Goal: Find specific page/section: Find specific page/section

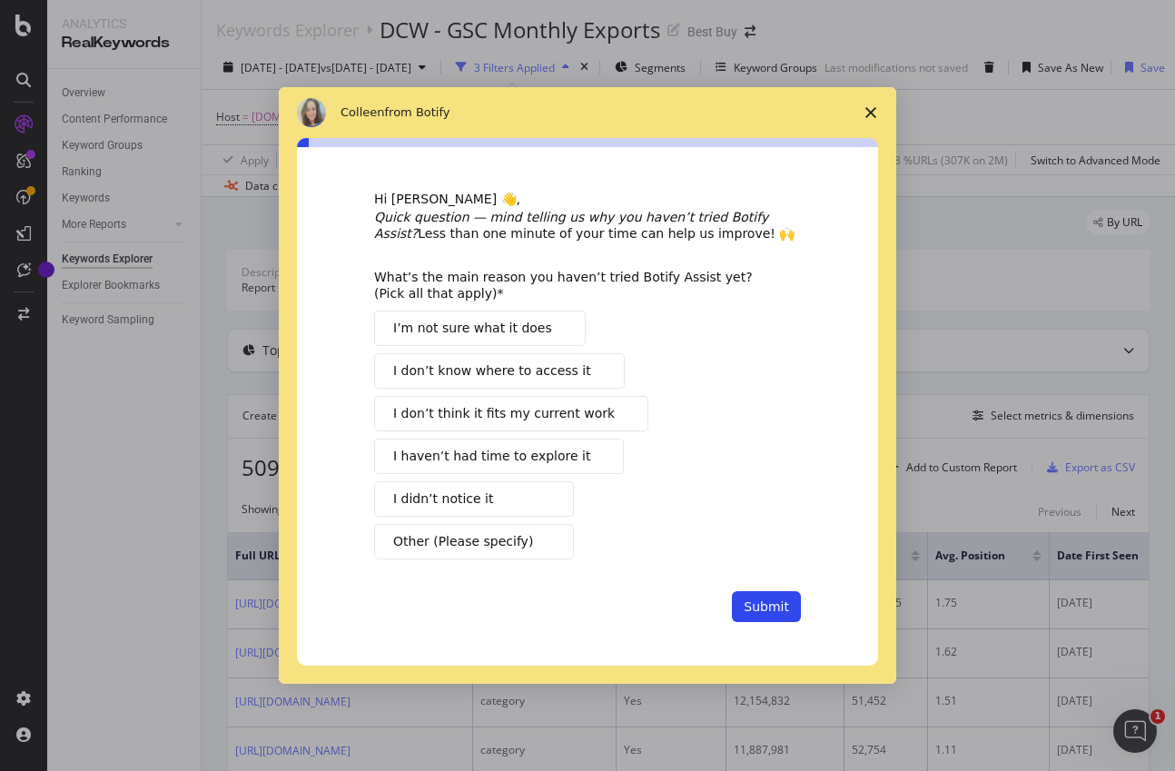
click at [875, 108] on polygon "Close survey" at bounding box center [870, 112] width 11 height 11
